Goal: Information Seeking & Learning: Compare options

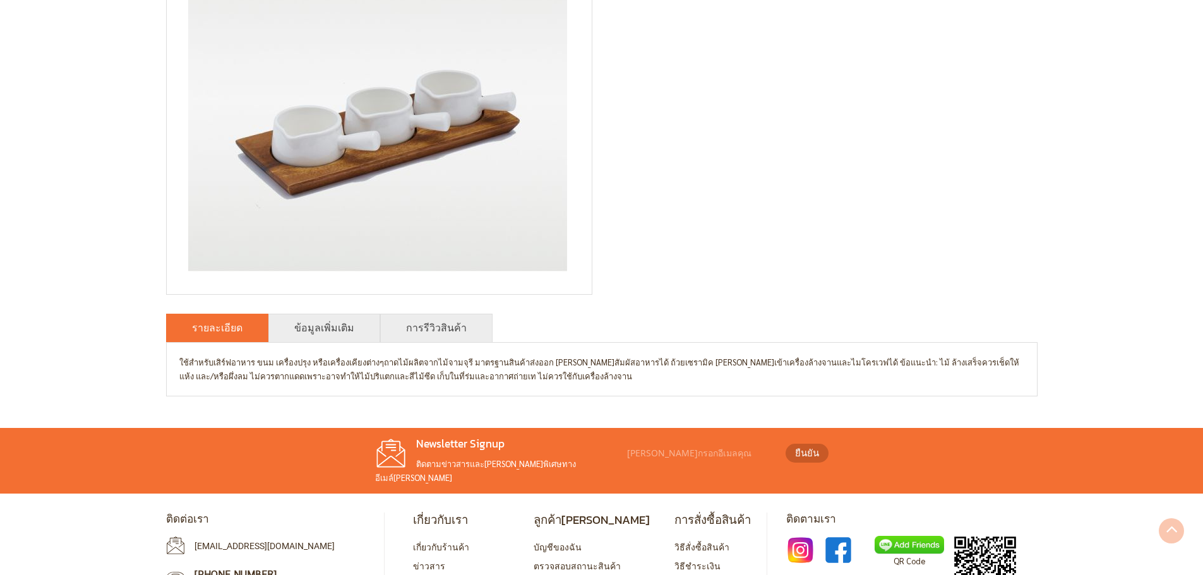
scroll to position [316, 0]
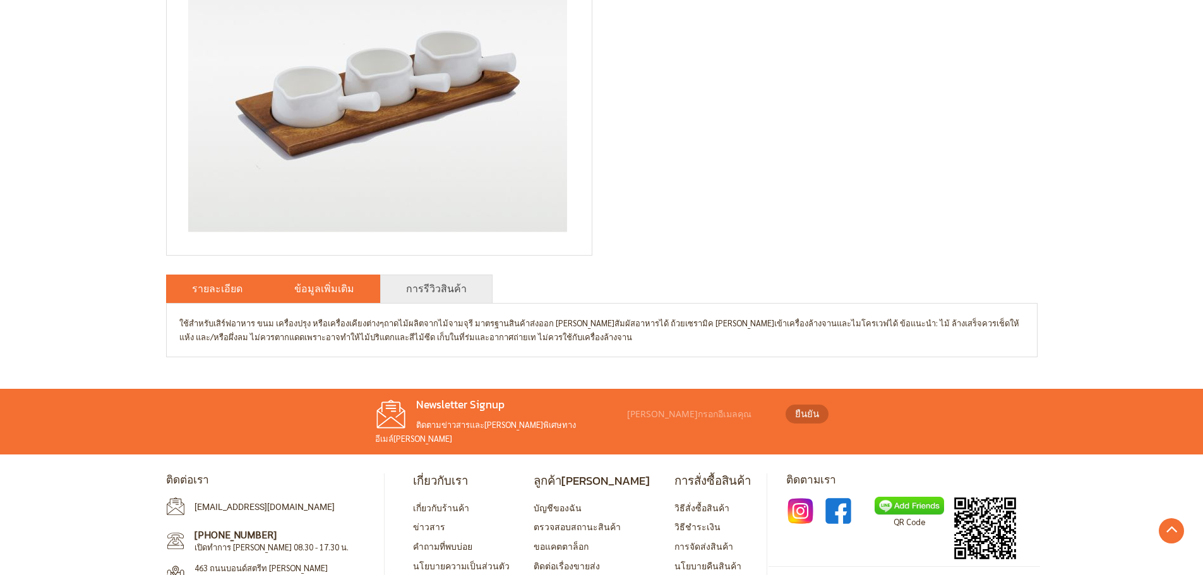
click at [304, 286] on link "ข้อมูลเพิ่มเติม" at bounding box center [324, 288] width 60 height 15
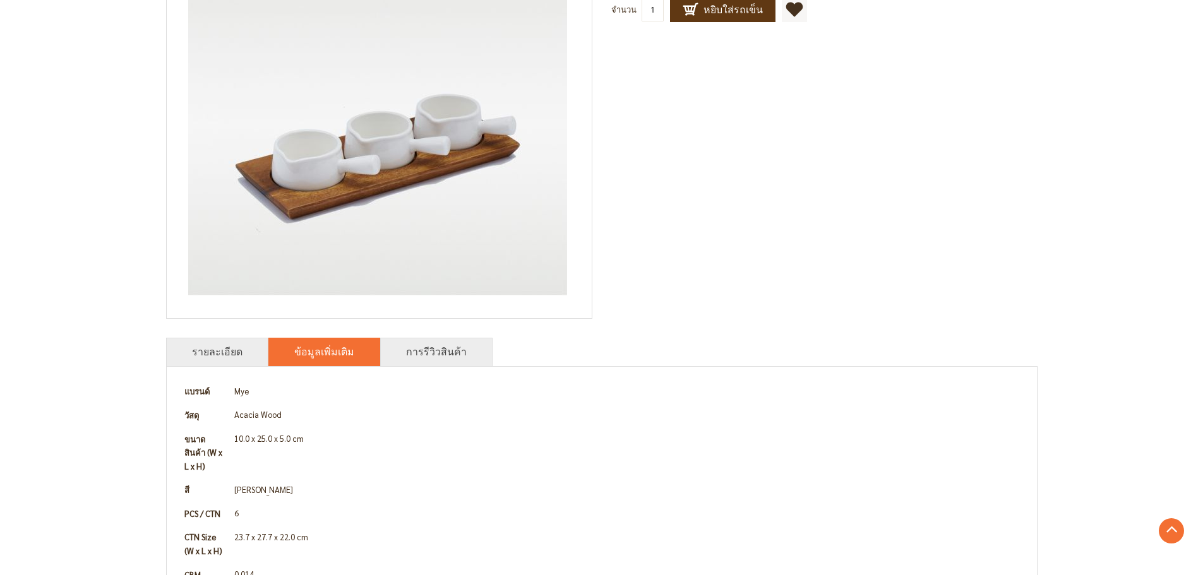
scroll to position [0, 0]
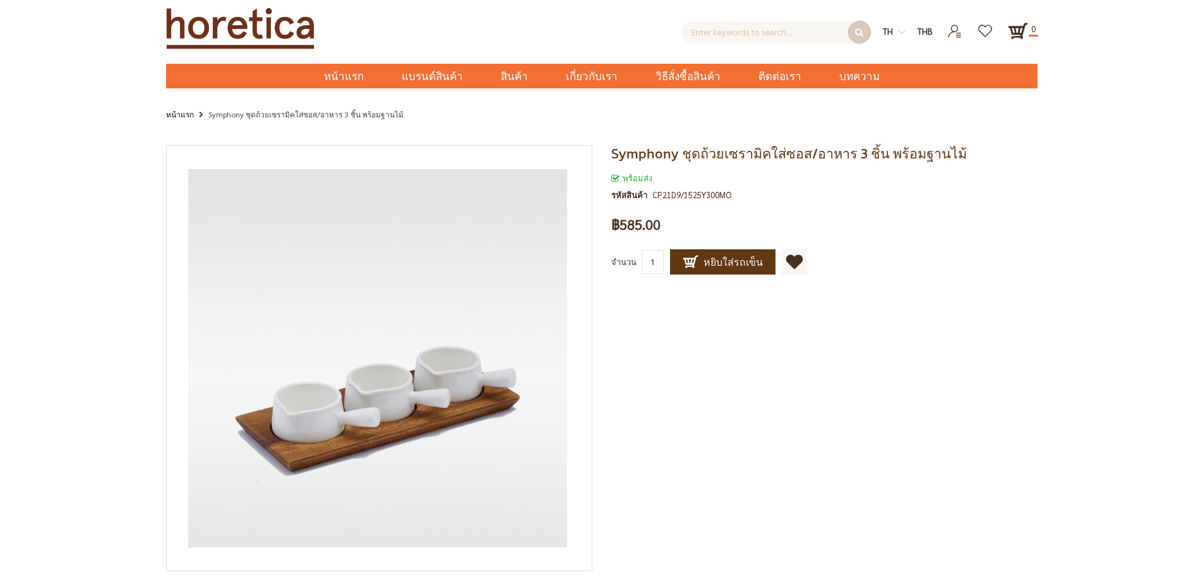
click at [830, 437] on div "Symphony ชุดถ้วยเซรามิคใส่ซอส/อาหาร 3 ชิ้น พร้อมฐานไม้ พร้อมส่ง รหัสสินค้า CP21…" at bounding box center [602, 518] width 872 height 747
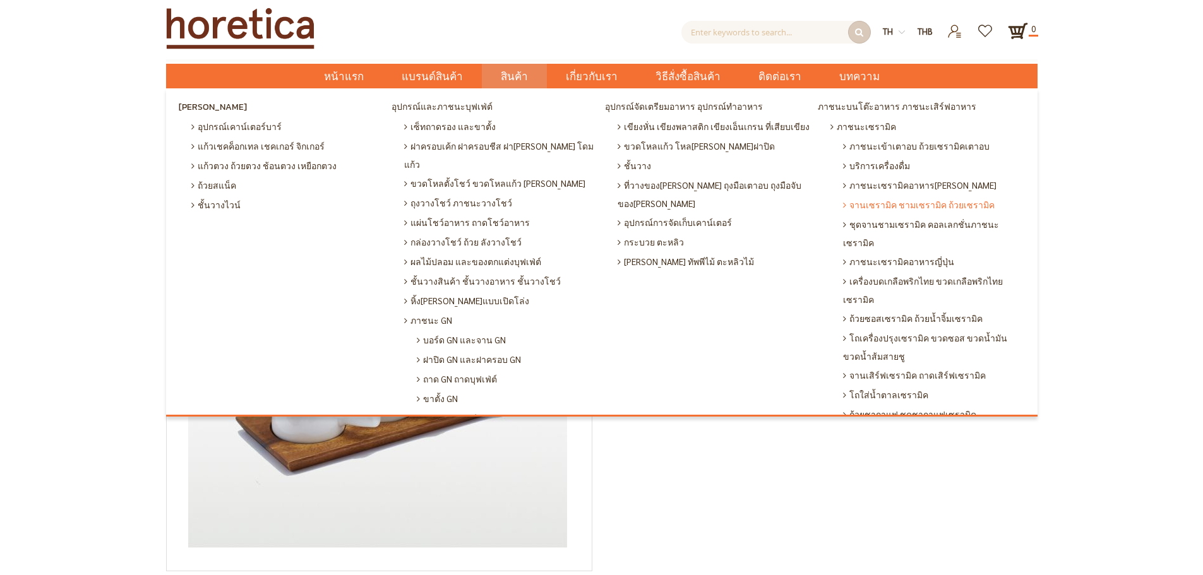
click at [908, 204] on span "จานเซรามิค ชามเซรามิค ถ้วยเซรามิค" at bounding box center [919, 205] width 152 height 20
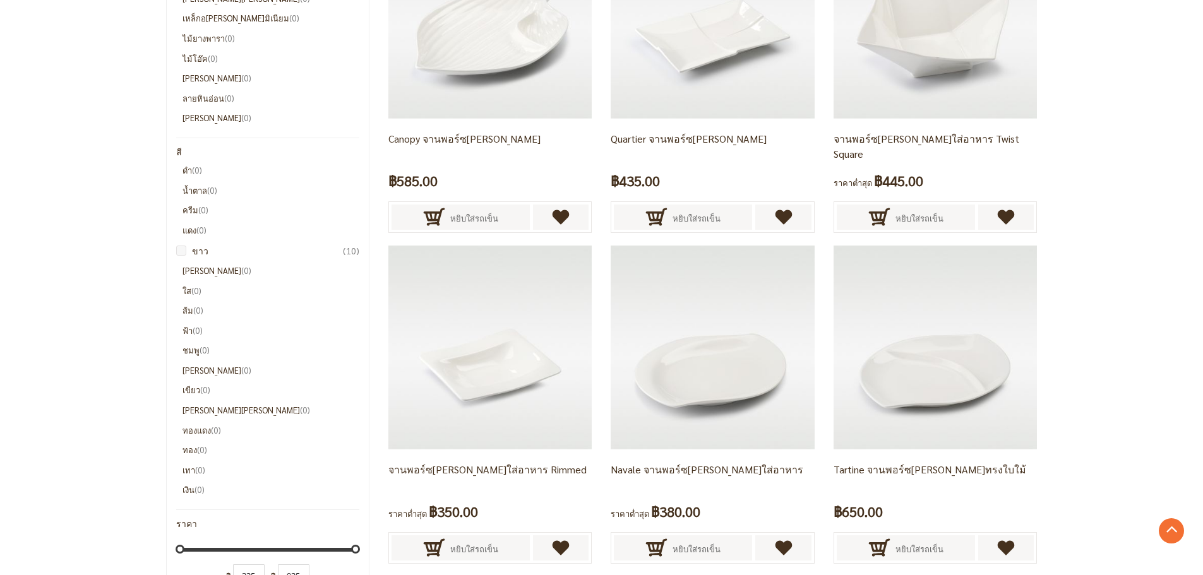
scroll to position [505, 0]
